Goal: Browse casually: Explore the website without a specific task or goal

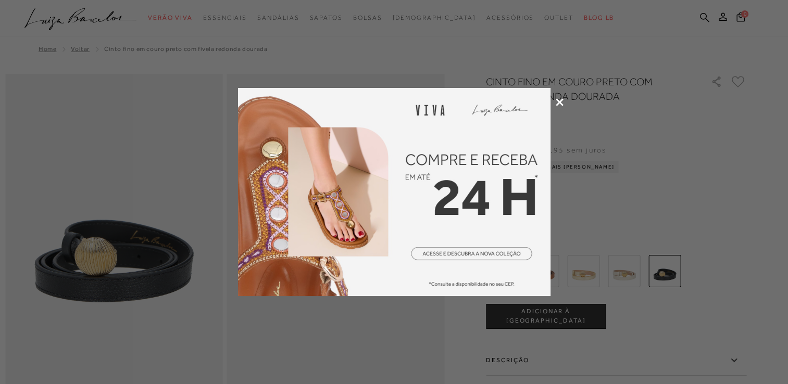
click at [558, 105] on icon at bounding box center [560, 102] width 8 height 8
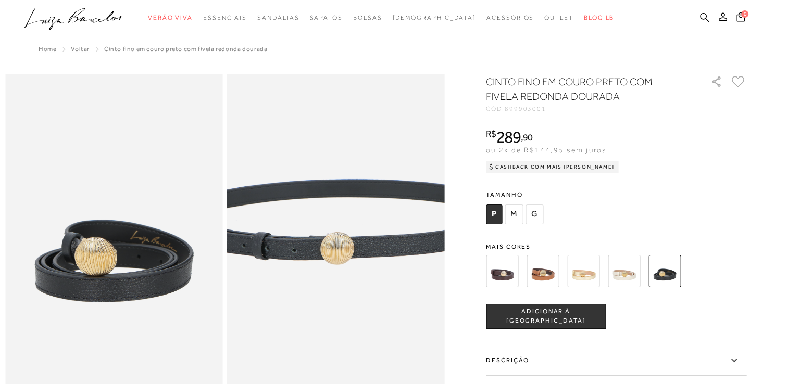
click at [337, 255] on img at bounding box center [335, 222] width 435 height 653
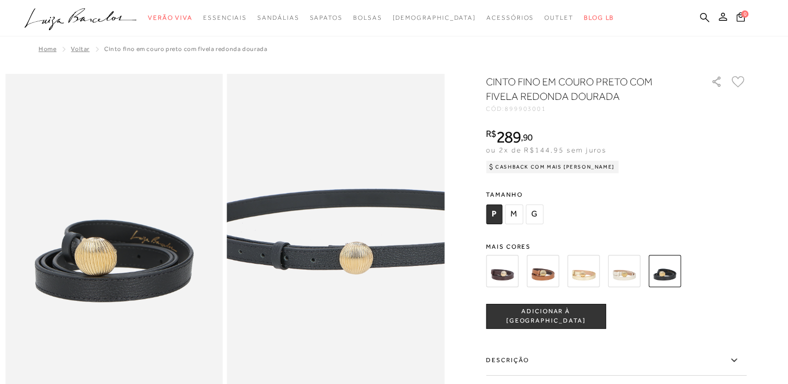
click at [318, 245] on img at bounding box center [354, 232] width 435 height 653
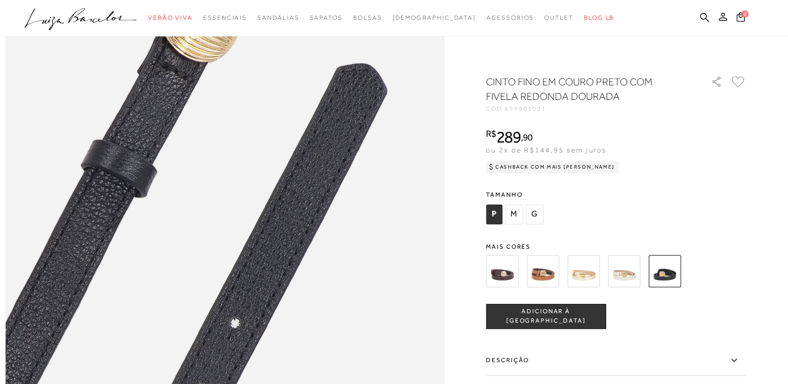
scroll to position [417, 0]
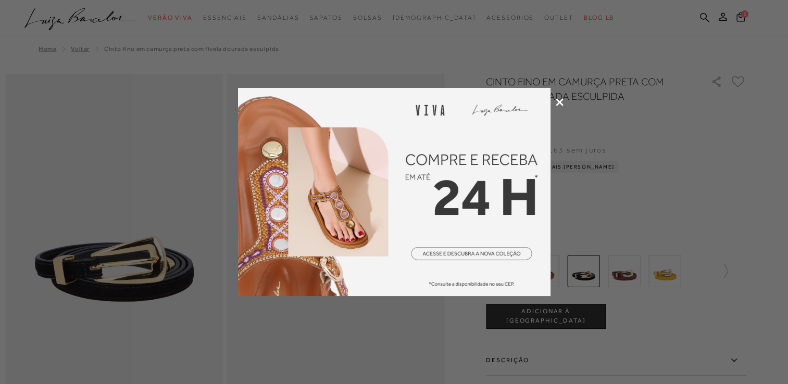
click at [561, 102] on icon at bounding box center [560, 102] width 8 height 8
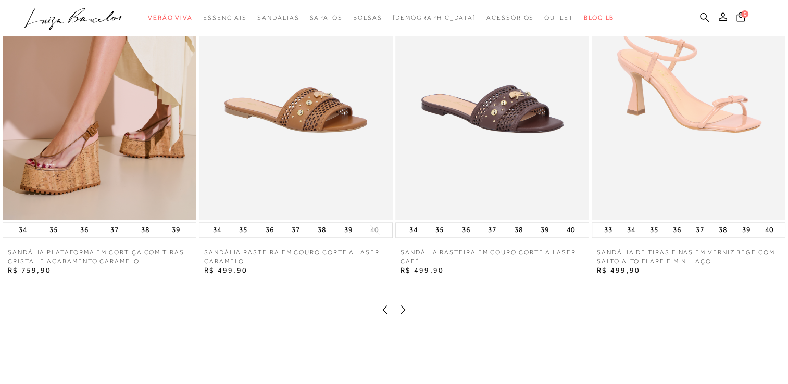
scroll to position [1354, 0]
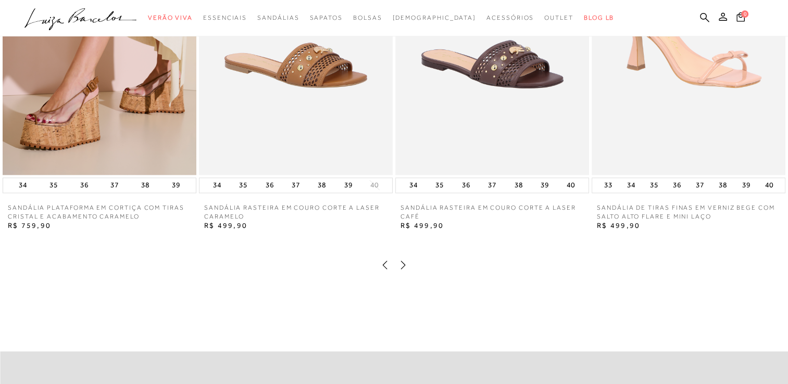
click at [399, 270] on icon at bounding box center [403, 265] width 10 height 10
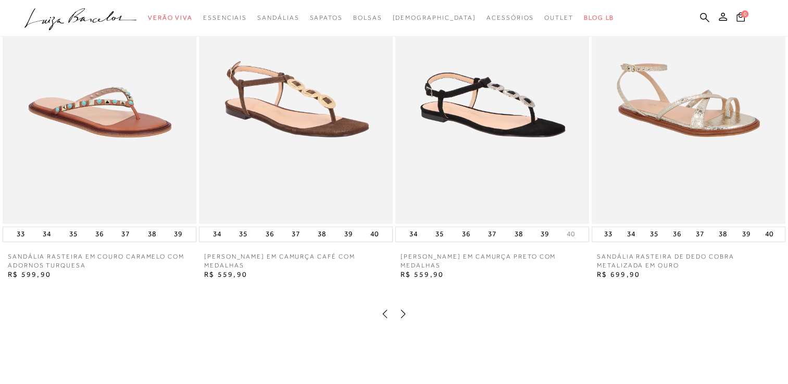
scroll to position [1302, 0]
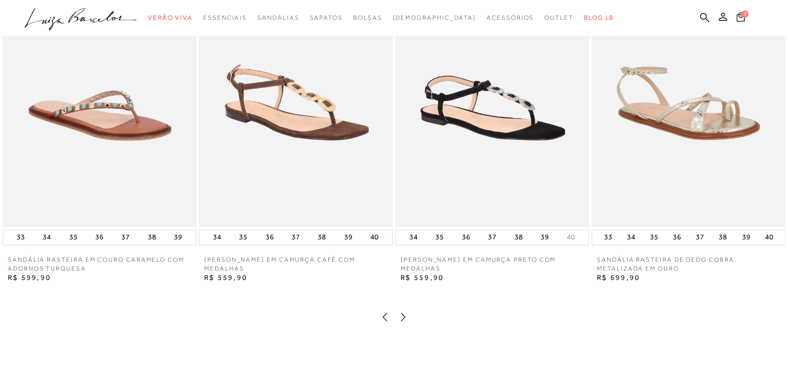
click at [404, 322] on icon at bounding box center [403, 317] width 10 height 10
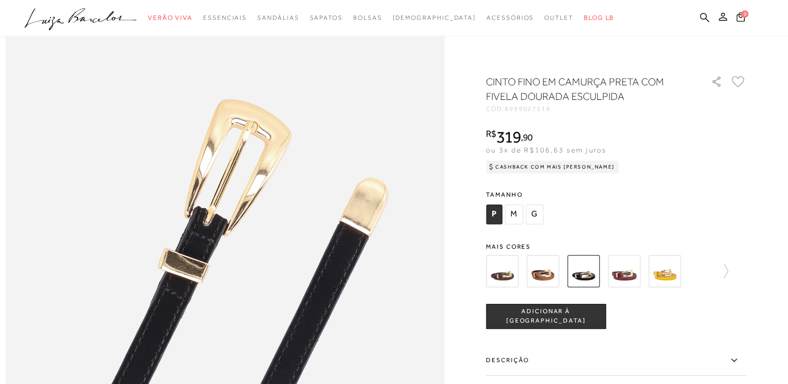
scroll to position [365, 0]
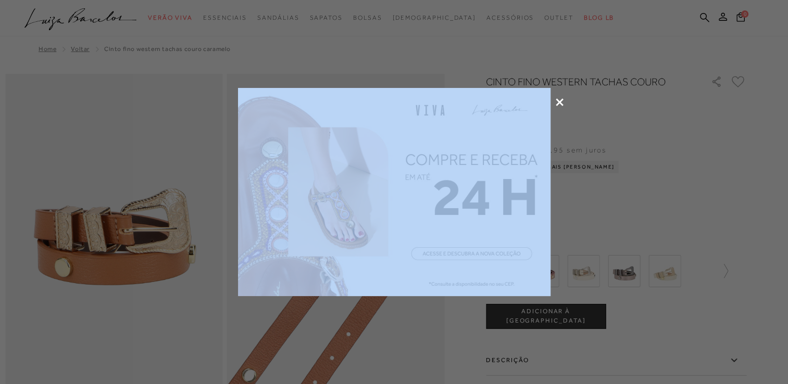
drag, startPoint x: 0, startPoint y: 0, endPoint x: 562, endPoint y: 103, distance: 571.3
click at [562, 103] on icon at bounding box center [560, 102] width 8 height 8
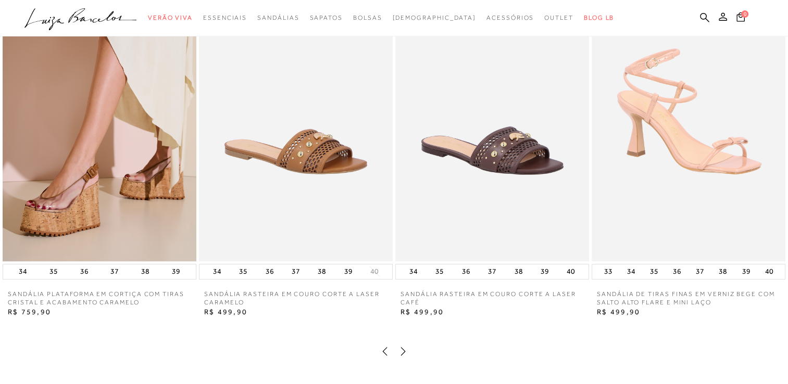
scroll to position [937, 0]
